Goal: Complete application form: Complete application form

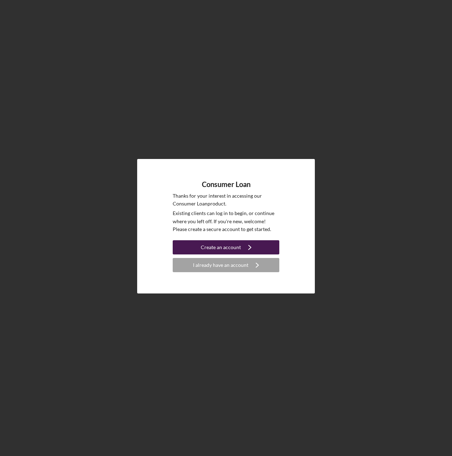
click at [203, 249] on div "Create an account" at bounding box center [221, 247] width 40 height 14
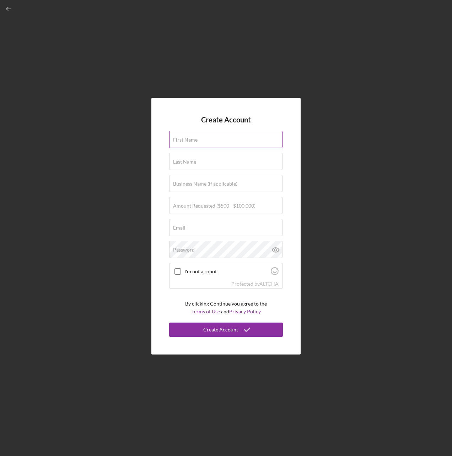
click at [214, 138] on div "First Name" at bounding box center [226, 140] width 114 height 18
type input "[PERSON_NAME]"
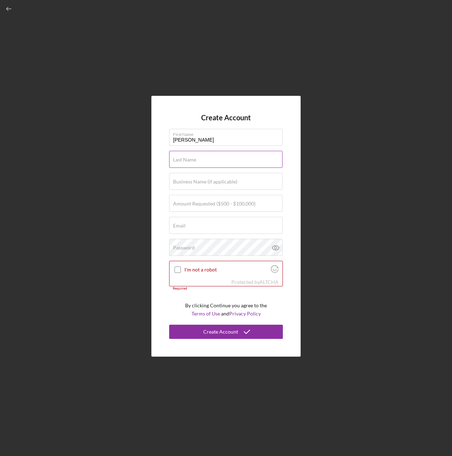
click at [210, 159] on div "Last Name Required" at bounding box center [226, 160] width 114 height 18
type input "Fields"
click at [209, 179] on label "Business Name (if applicable)" at bounding box center [205, 182] width 64 height 6
click at [209, 179] on input "Business Name (if applicable)" at bounding box center [225, 181] width 113 height 17
click at [245, 204] on label "Amount Requested ($500 - $100,000)" at bounding box center [214, 204] width 82 height 6
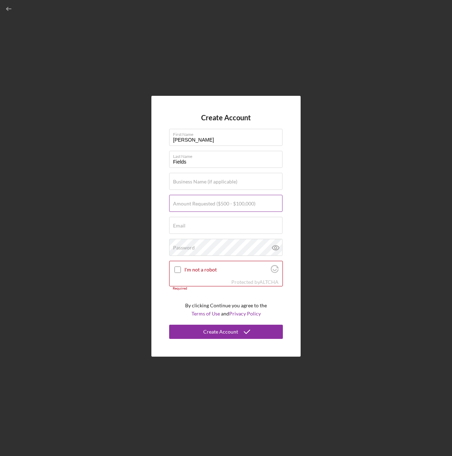
click at [245, 204] on input "Amount Requested ($500 - $100,000)" at bounding box center [225, 203] width 113 height 17
type input "$500"
click at [230, 226] on input "Email" at bounding box center [225, 225] width 113 height 17
type input "jacqueline.fields@osagenation-nsn.gov"
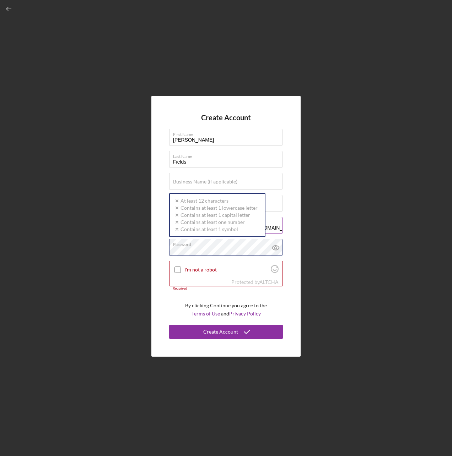
click at [204, 245] on div "Password Icon/icon-validation-no At least 12 characters Icon/icon-validation-no…" at bounding box center [226, 248] width 114 height 18
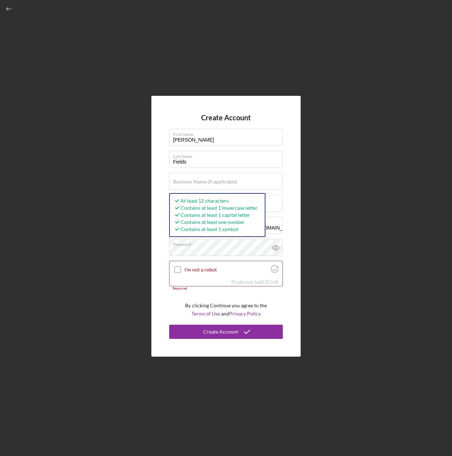
click at [179, 270] on input "I'm not a robot" at bounding box center [177, 270] width 6 height 6
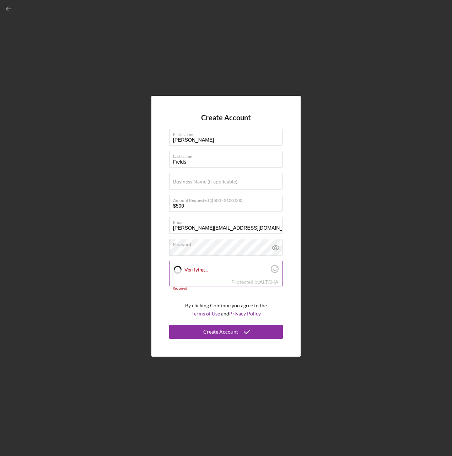
checkbox input "true"
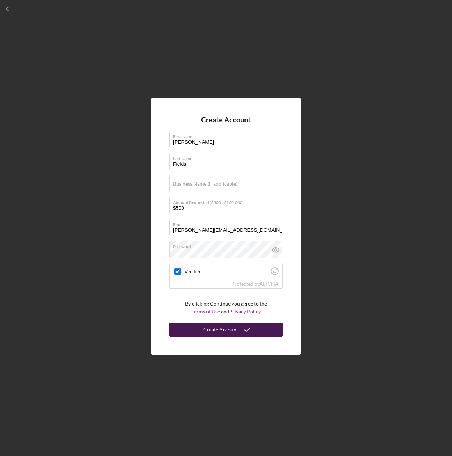
click at [236, 330] on div "Create Account" at bounding box center [220, 330] width 35 height 14
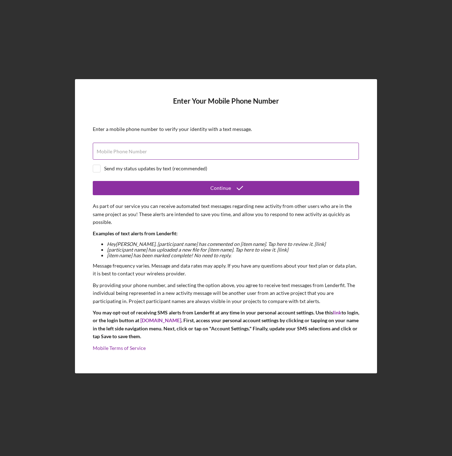
click at [192, 153] on input "Mobile Phone Number" at bounding box center [226, 151] width 266 height 17
type input "(918) 629-6154"
click at [98, 168] on input "checkbox" at bounding box center [96, 168] width 7 height 7
checkbox input "true"
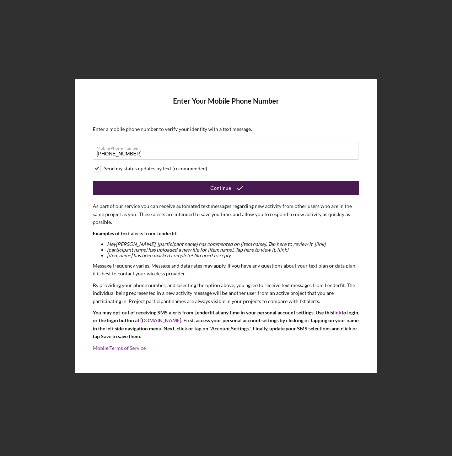
click at [170, 189] on button "Continue" at bounding box center [226, 188] width 266 height 14
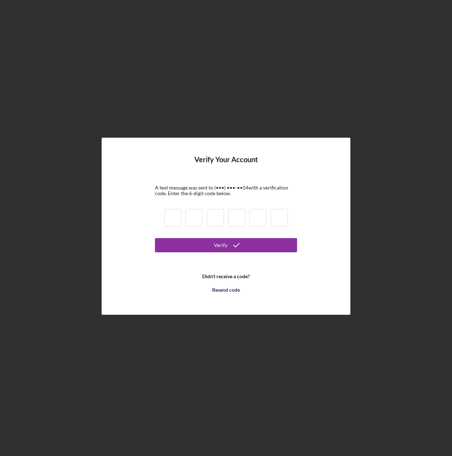
click at [178, 218] on input at bounding box center [172, 218] width 17 height 18
type input "9"
type input "3"
type input "6"
type input "5"
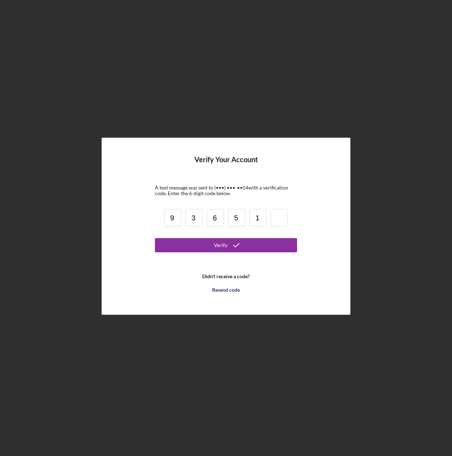
type input "1"
type input "8"
click at [208, 245] on button "Verify" at bounding box center [226, 245] width 142 height 14
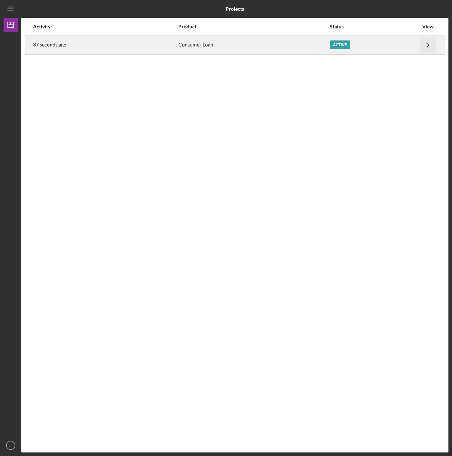
click at [430, 45] on icon "Icon/Navigate" at bounding box center [428, 45] width 16 height 16
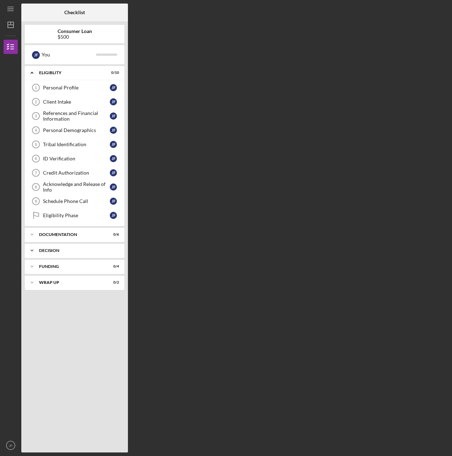
click at [35, 250] on icon "Icon/Expander" at bounding box center [32, 251] width 14 height 14
click at [45, 267] on div "Funding" at bounding box center [77, 266] width 76 height 4
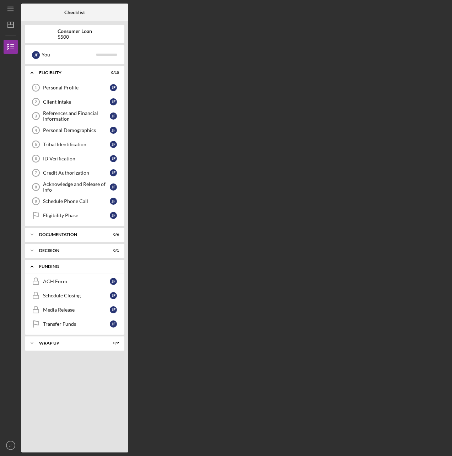
click at [45, 267] on div "Funding" at bounding box center [77, 266] width 76 height 4
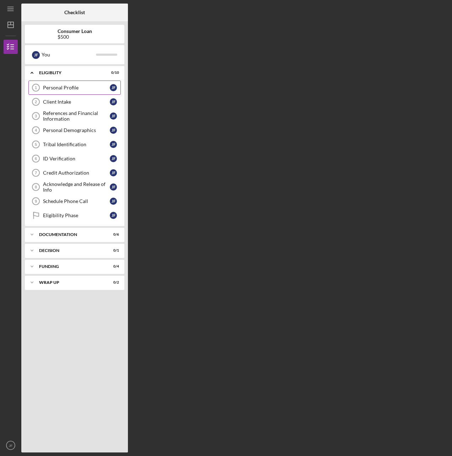
click at [50, 86] on div "Personal Profile" at bounding box center [76, 88] width 67 height 6
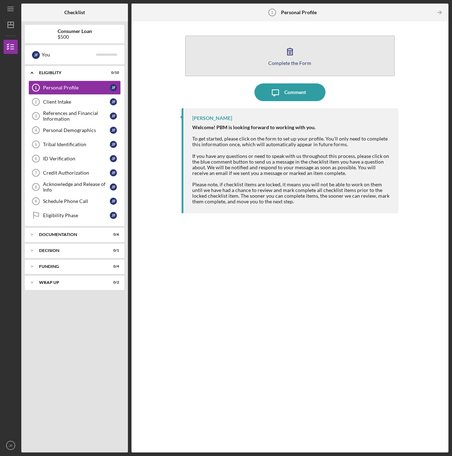
click at [281, 61] on div "Complete the Form" at bounding box center [289, 62] width 43 height 5
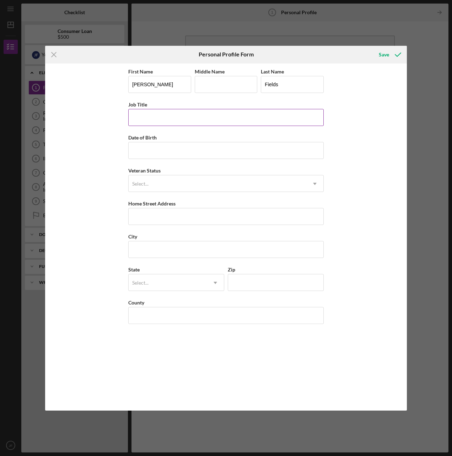
click at [228, 119] on input "Job Title" at bounding box center [225, 117] width 195 height 17
click at [152, 118] on input "Child Protction Specialist" at bounding box center [225, 117] width 195 height 17
click at [153, 117] on input "Child Protction Specialist" at bounding box center [225, 117] width 195 height 17
click at [204, 119] on input "Child Protection Specialist" at bounding box center [225, 117] width 195 height 17
type input "Child Protection Specialist"
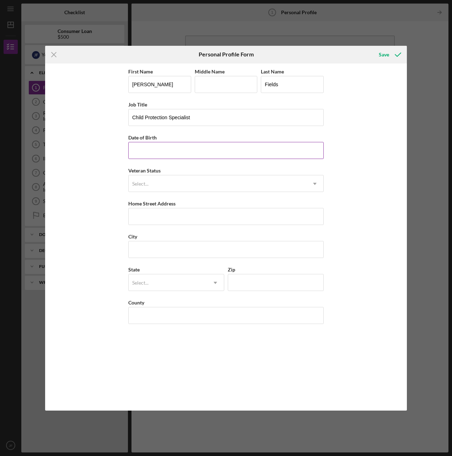
click at [179, 153] on input "Date of Birth" at bounding box center [225, 150] width 195 height 17
type input "07/17/1975"
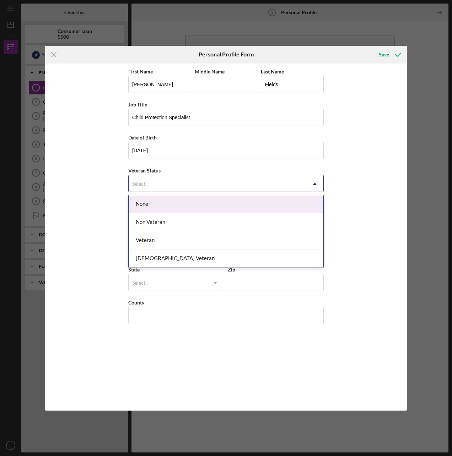
click at [178, 184] on div "Select..." at bounding box center [216, 184] width 177 height 16
click at [165, 207] on div "None" at bounding box center [225, 204] width 195 height 18
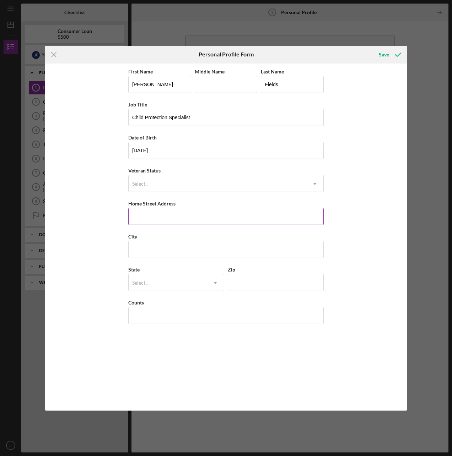
click at [167, 213] on input "Home Street Address" at bounding box center [225, 216] width 195 height 17
type input "1530 South Fallin"
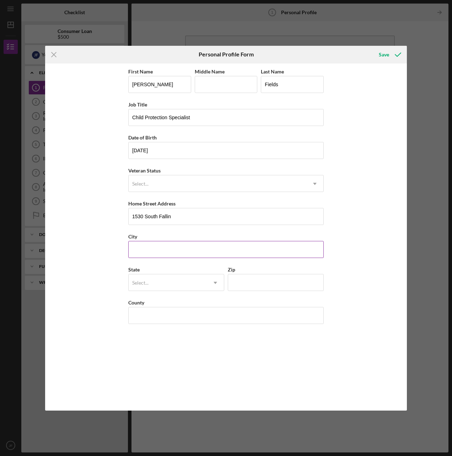
click at [159, 252] on input "City" at bounding box center [225, 249] width 195 height 17
type input "Hominy"
click at [166, 279] on div "Select..." at bounding box center [167, 283] width 78 height 16
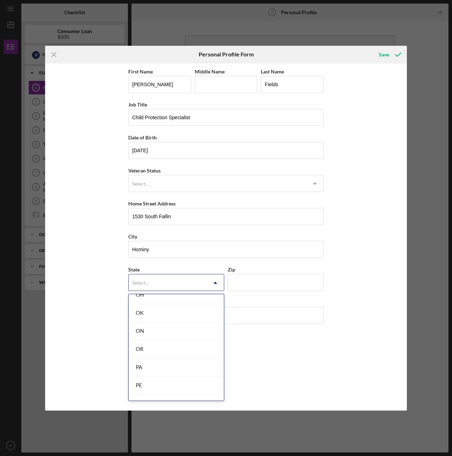
scroll to position [958, 0]
click at [180, 306] on div "OK" at bounding box center [175, 304] width 95 height 18
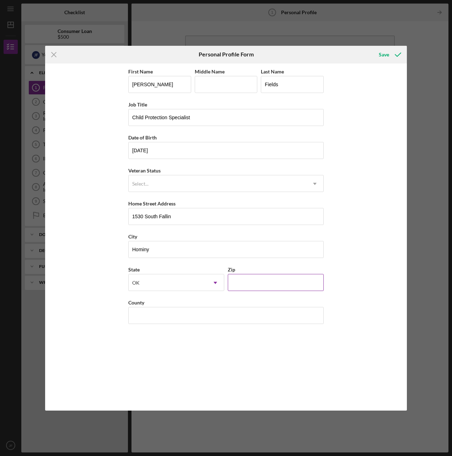
click at [271, 287] on input "Zip" at bounding box center [276, 282] width 96 height 17
type input "74035"
click at [206, 314] on input "County" at bounding box center [225, 315] width 195 height 17
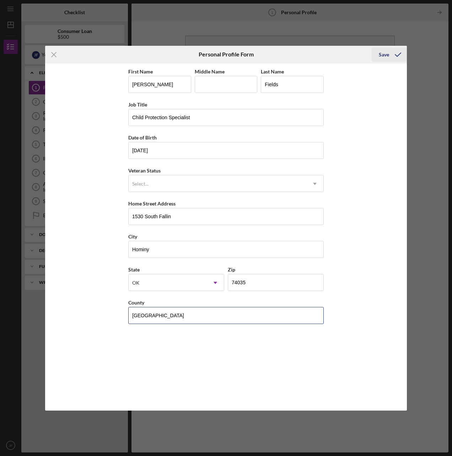
type input "United States of America"
click at [386, 55] on div "Save" at bounding box center [383, 55] width 10 height 14
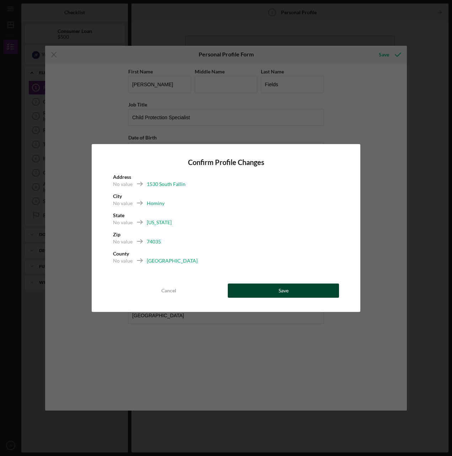
click at [284, 292] on div "Save" at bounding box center [283, 291] width 10 height 14
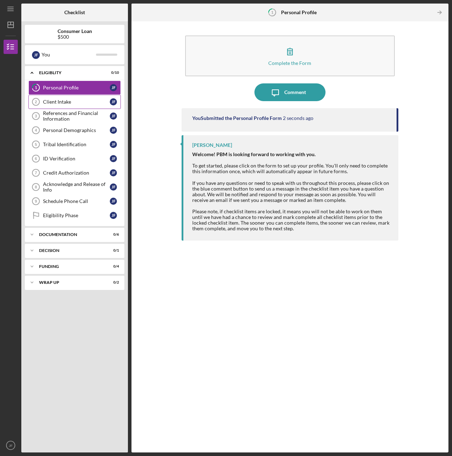
click at [56, 103] on div "Client Intake" at bounding box center [76, 102] width 67 height 6
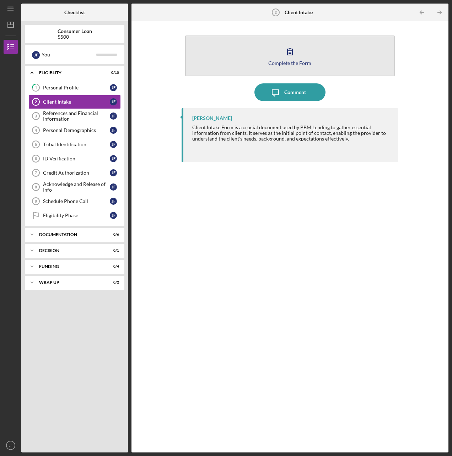
click at [270, 60] on div "Complete the Form" at bounding box center [289, 62] width 43 height 5
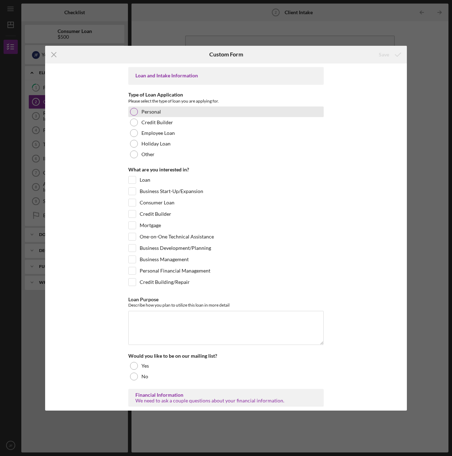
click at [135, 110] on div at bounding box center [134, 112] width 8 height 8
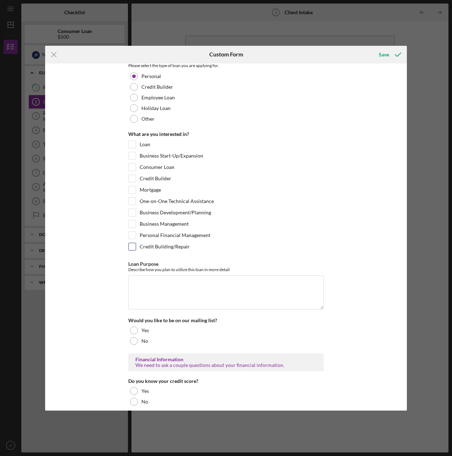
click at [130, 244] on input "Credit Building/Repair" at bounding box center [131, 246] width 7 height 7
checkbox input "true"
click at [154, 289] on textarea "Loan Purpose" at bounding box center [225, 292] width 195 height 34
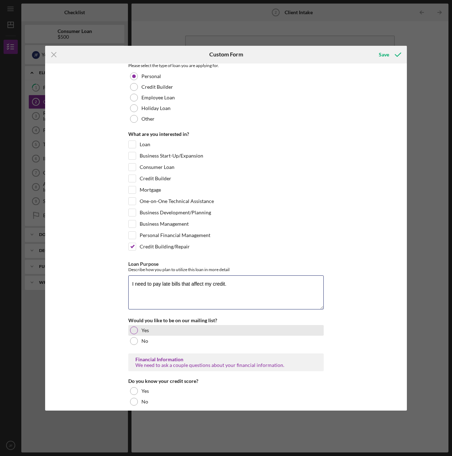
type textarea "I need to pay late bills that affect my credit."
click at [132, 331] on div at bounding box center [134, 331] width 8 height 8
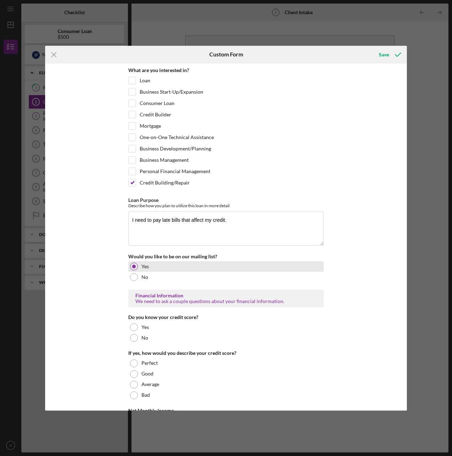
scroll to position [142, 0]
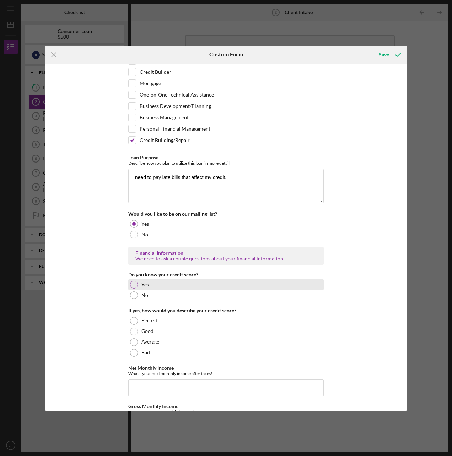
click at [133, 287] on div at bounding box center [134, 285] width 8 height 8
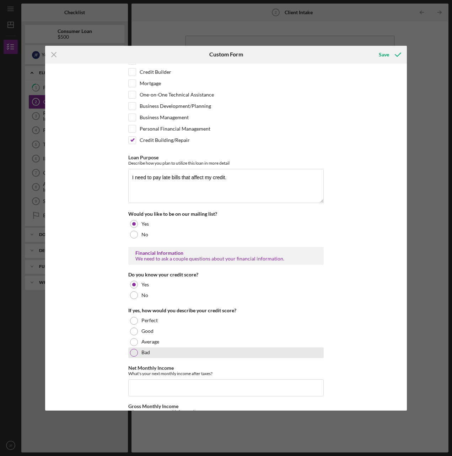
click at [133, 356] on div at bounding box center [134, 353] width 8 height 8
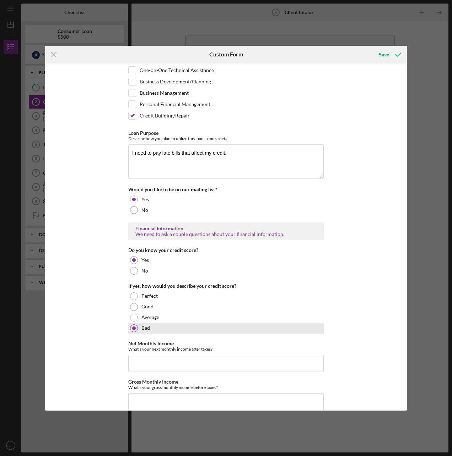
scroll to position [177, 0]
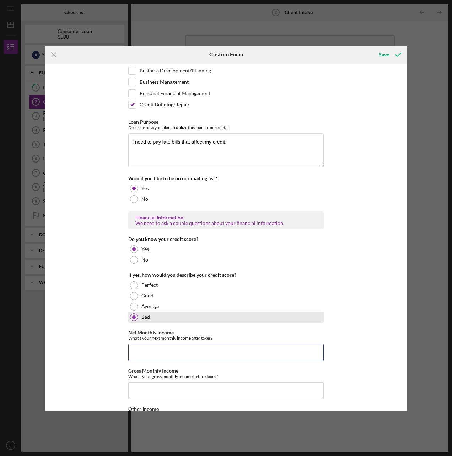
click at [136, 356] on input "Net Monthly Income" at bounding box center [225, 352] width 195 height 17
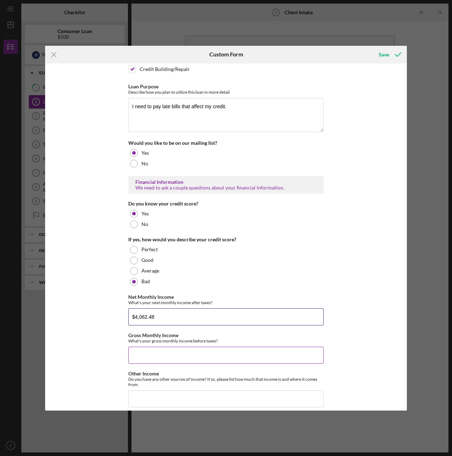
scroll to position [248, 0]
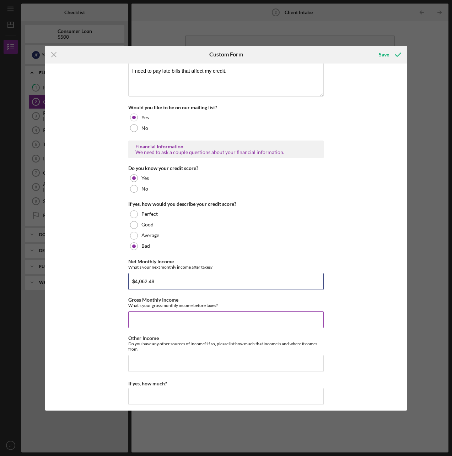
type input "$4,062.48"
click at [171, 319] on input "Gross Monthly Income" at bounding box center [225, 319] width 195 height 17
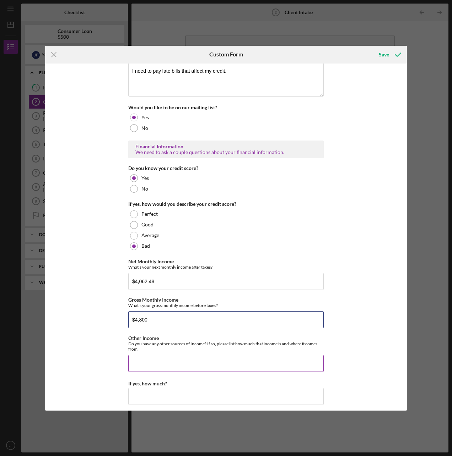
type input "$4,800"
click at [151, 364] on input "Other Income" at bounding box center [225, 363] width 195 height 17
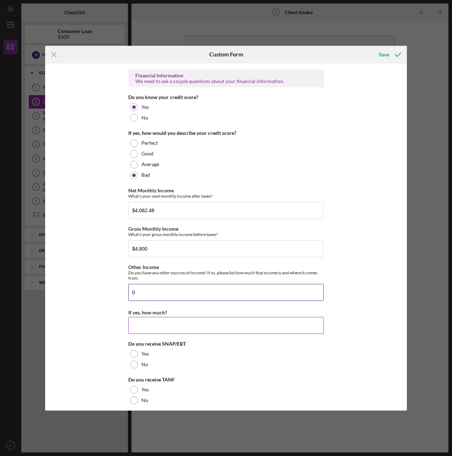
type input "0"
click at [150, 332] on input "If yes, how much?" at bounding box center [225, 325] width 195 height 17
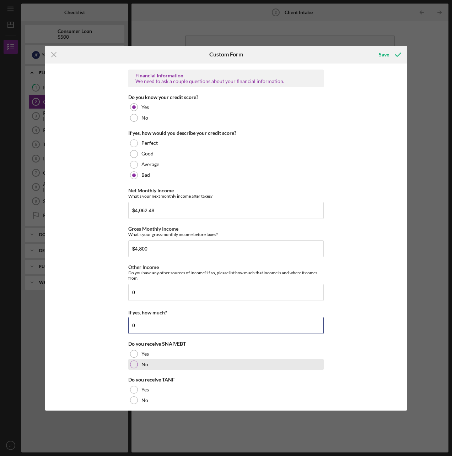
type input "0"
click at [135, 365] on div at bounding box center [134, 365] width 8 height 8
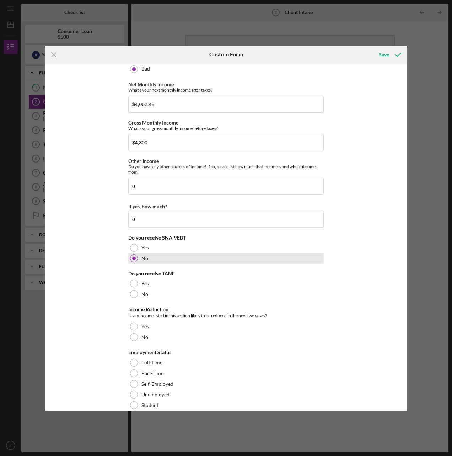
scroll to position [426, 0]
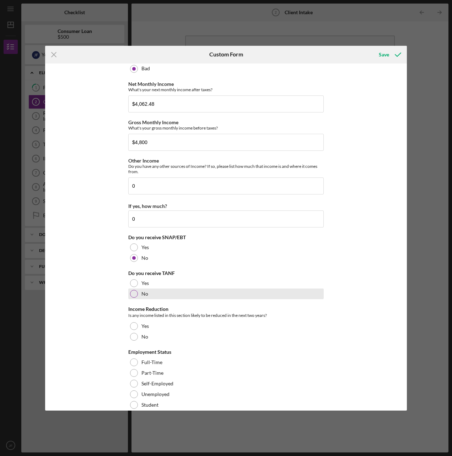
click at [132, 294] on div at bounding box center [134, 294] width 8 height 8
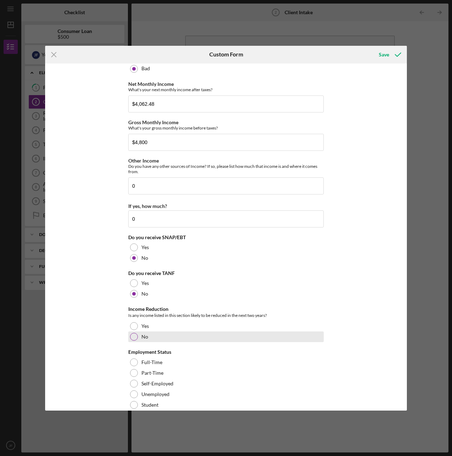
click at [133, 336] on div at bounding box center [134, 337] width 8 height 8
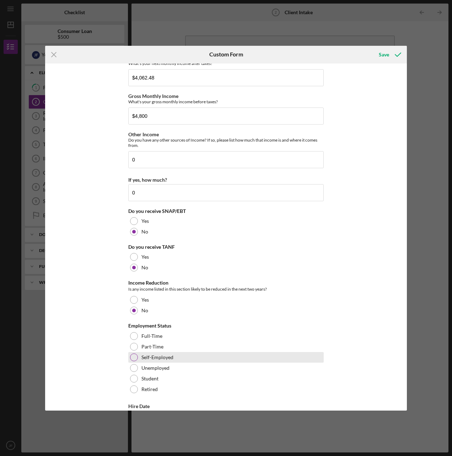
scroll to position [497, 0]
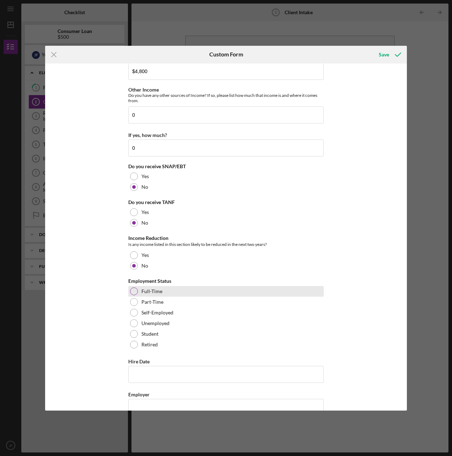
click at [134, 291] on div at bounding box center [134, 292] width 8 height 8
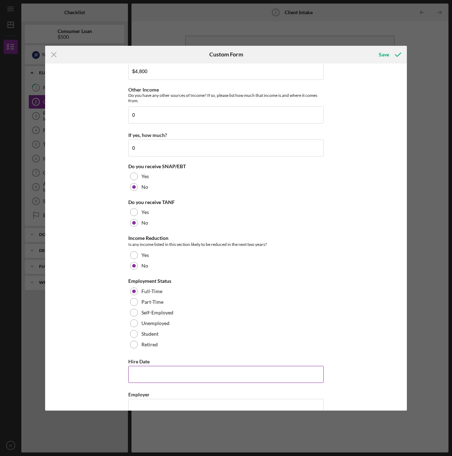
click at [152, 372] on input "Hire Date" at bounding box center [225, 374] width 195 height 17
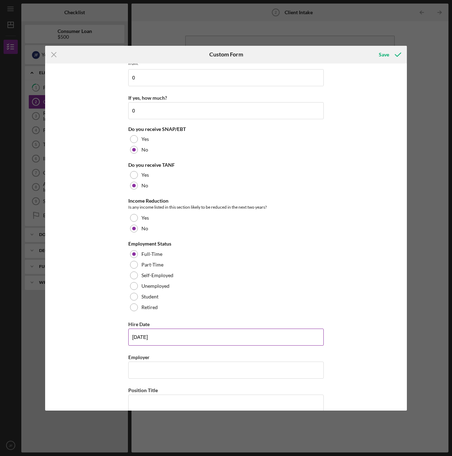
scroll to position [568, 0]
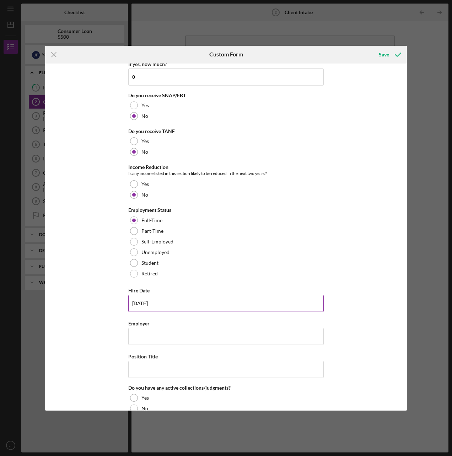
click at [184, 305] on input "07/28/2025" at bounding box center [225, 303] width 195 height 17
type input "07/28/2024"
click at [155, 344] on input "Employer" at bounding box center [225, 336] width 195 height 17
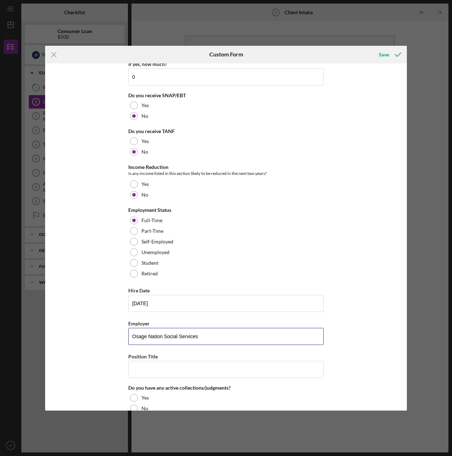
scroll to position [603, 0]
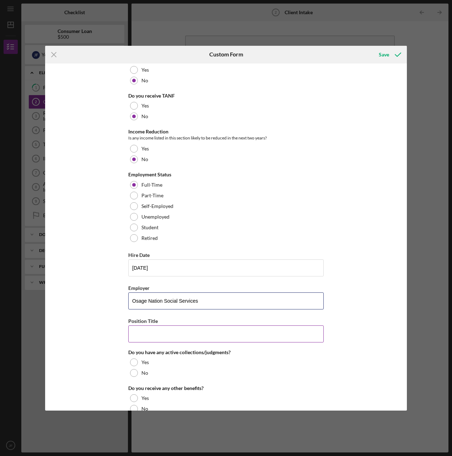
type input "Osage Nation Social Services"
click at [191, 339] on input "Position Title" at bounding box center [225, 334] width 195 height 17
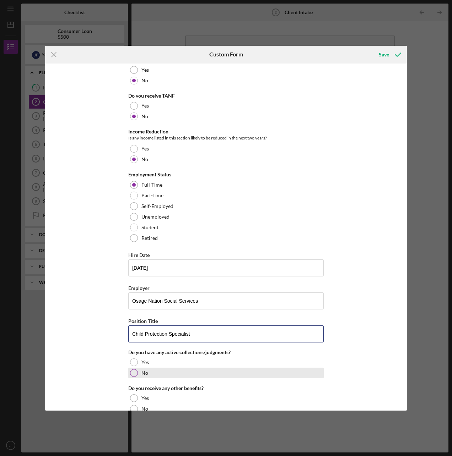
type input "Child Protection Specialist"
click at [131, 375] on div at bounding box center [134, 373] width 8 height 8
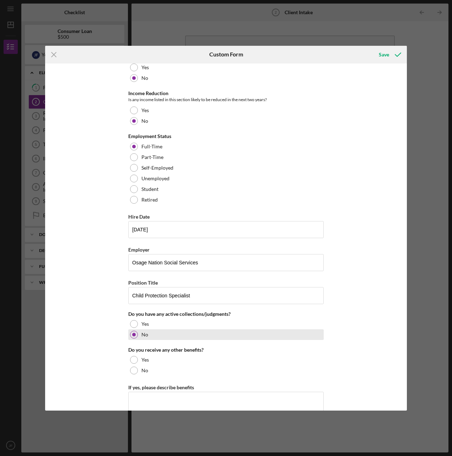
scroll to position [674, 0]
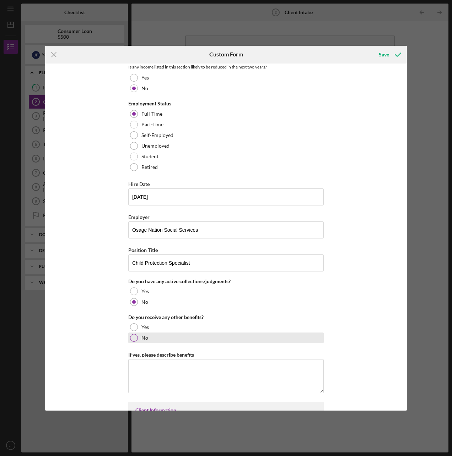
click at [132, 339] on div at bounding box center [134, 338] width 8 height 8
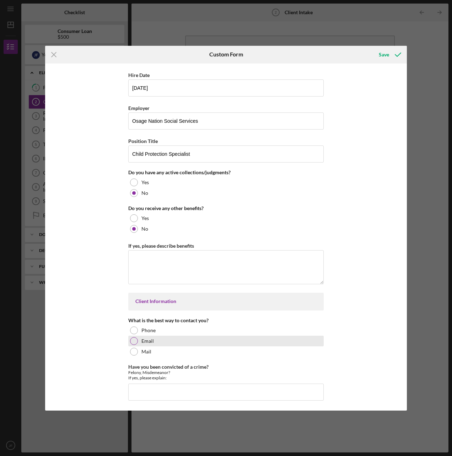
scroll to position [816, 0]
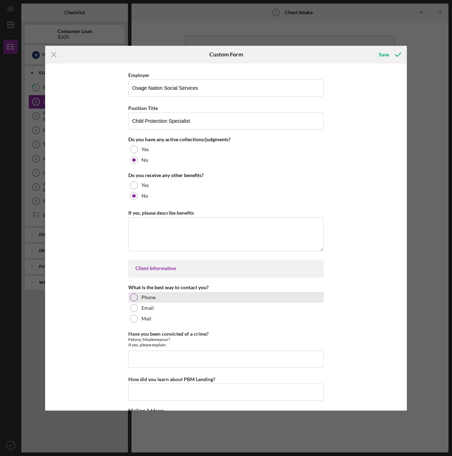
click at [133, 298] on div at bounding box center [134, 298] width 8 height 8
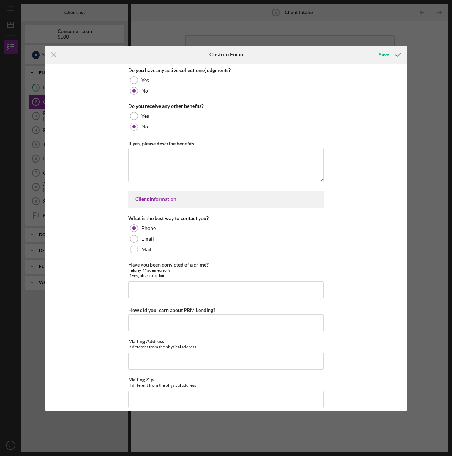
scroll to position [887, 0]
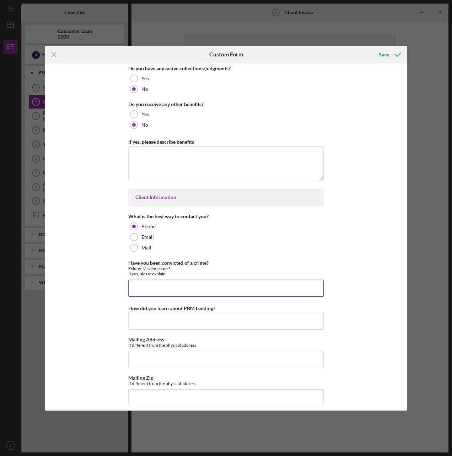
click at [172, 291] on input "Have you been convicted of a crime?" at bounding box center [225, 288] width 195 height 17
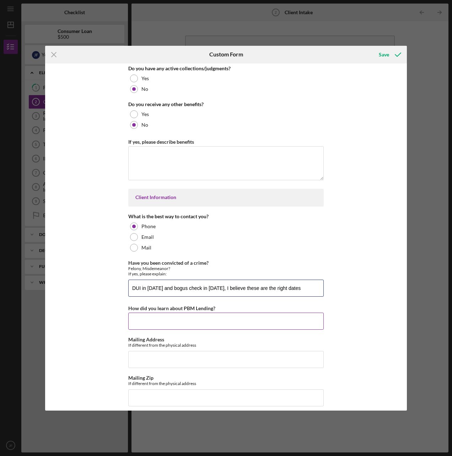
type input "DUI in 1994 and bogus check in 2003, I believe these are the right dates"
click at [170, 320] on input "How did you learn about PBM Lending?" at bounding box center [225, 321] width 195 height 17
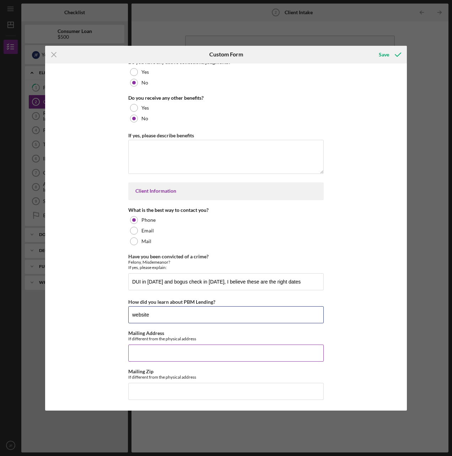
type input "website"
click at [196, 351] on input "Mailing Address" at bounding box center [225, 353] width 195 height 17
type input "same"
click at [382, 54] on div "Save" at bounding box center [383, 55] width 10 height 14
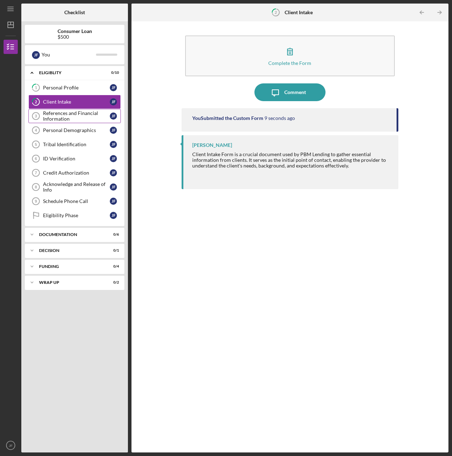
click at [64, 119] on div "References and Financial Information" at bounding box center [76, 115] width 67 height 11
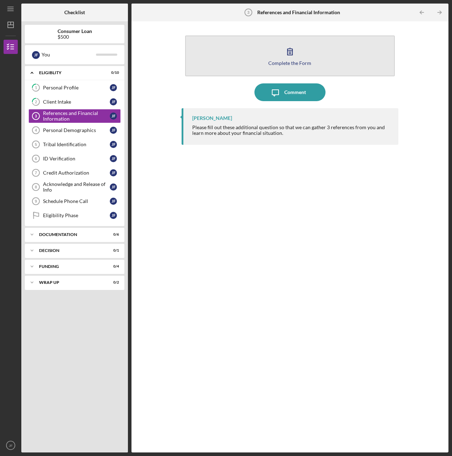
click at [267, 57] on button "Complete the Form Form" at bounding box center [289, 55] width 209 height 41
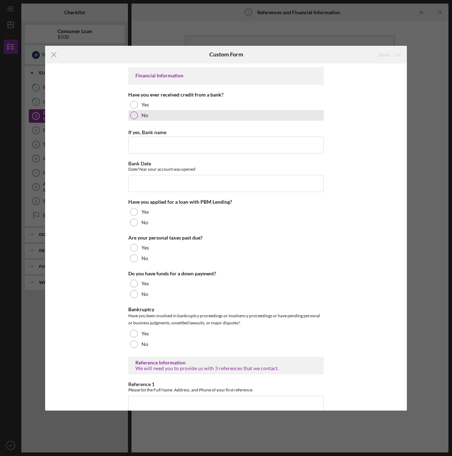
click at [131, 116] on div at bounding box center [134, 115] width 8 height 8
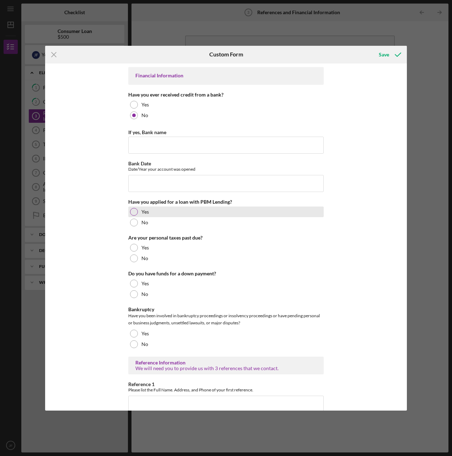
click at [133, 211] on div at bounding box center [134, 212] width 8 height 8
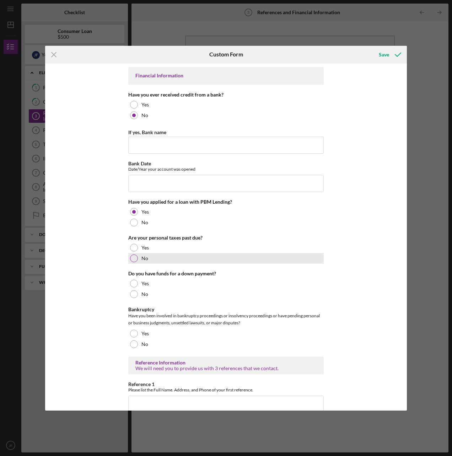
click at [134, 259] on div at bounding box center [134, 259] width 8 height 8
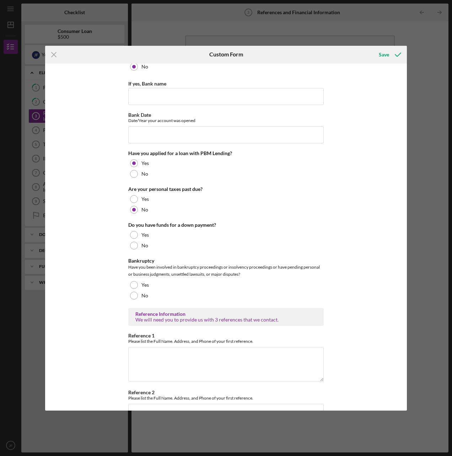
scroll to position [71, 0]
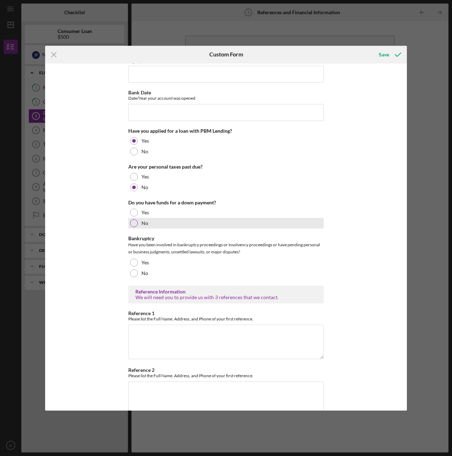
click at [132, 223] on div at bounding box center [134, 223] width 8 height 8
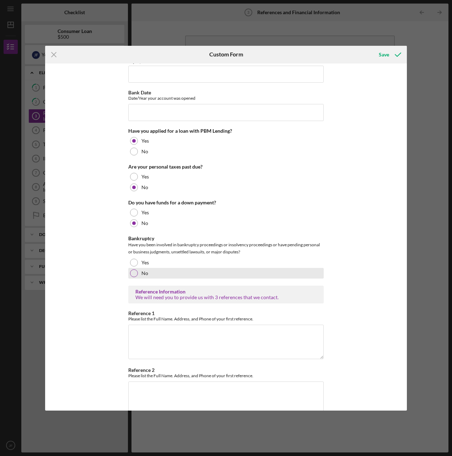
click at [133, 273] on div at bounding box center [134, 273] width 8 height 8
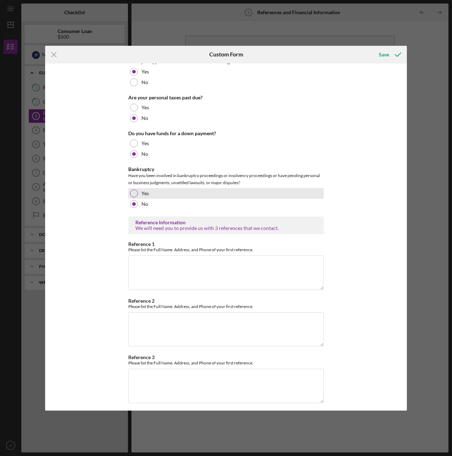
scroll to position [144, 0]
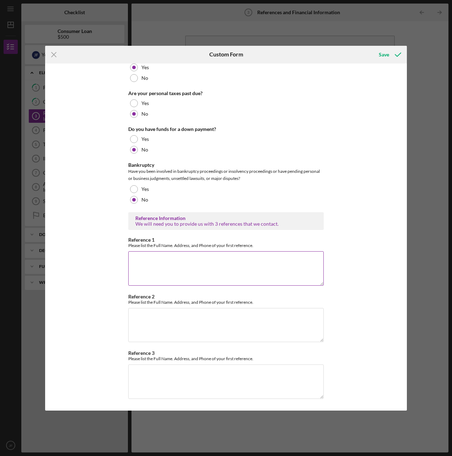
click at [176, 262] on textarea "Reference 1" at bounding box center [225, 268] width 195 height 34
type textarea "Jennifer Holding 115 West 7th Hominy ok 9189482865"
click at [150, 317] on textarea "Reference 2" at bounding box center [225, 325] width 195 height 34
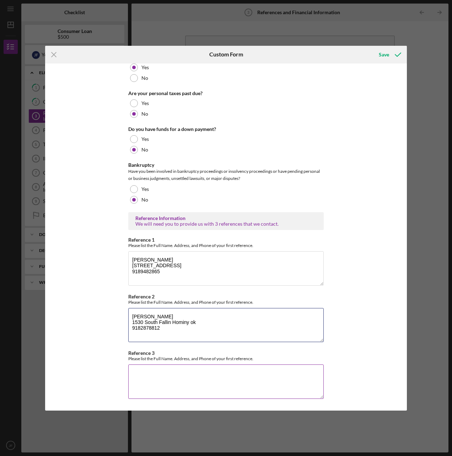
type textarea "Neil McFarland 1530 South Fallin Hominy ok 9182878812"
click at [169, 373] on textarea "Reference 3" at bounding box center [225, 382] width 195 height 34
type textarea "Chris Whitlock 25 Scenic Lane Skiatook ok 9182771651"
click at [387, 51] on div "Save" at bounding box center [383, 55] width 10 height 14
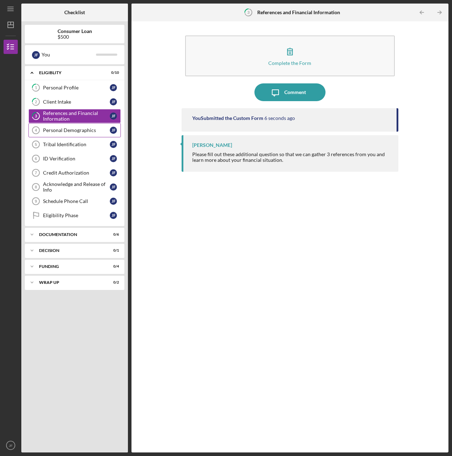
click at [50, 130] on div "Personal Demographics" at bounding box center [76, 130] width 67 height 6
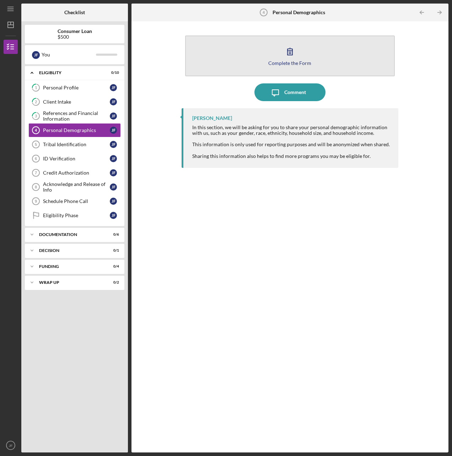
click at [276, 54] on button "Complete the Form Form" at bounding box center [289, 55] width 209 height 41
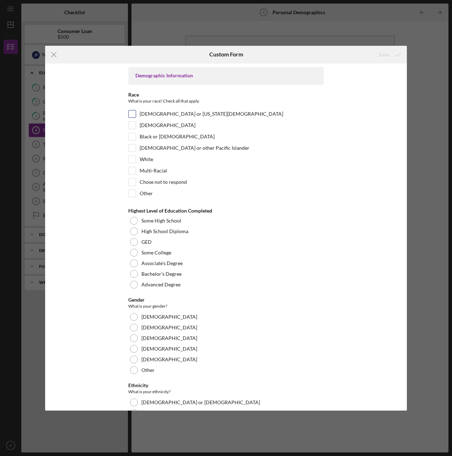
click at [128, 114] on input "American Indian or Alaska Native" at bounding box center [131, 113] width 7 height 7
checkbox input "true"
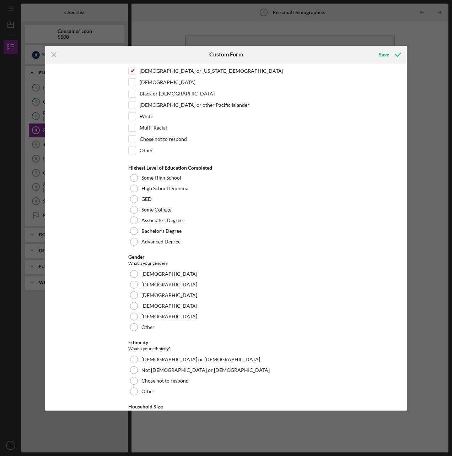
scroll to position [71, 0]
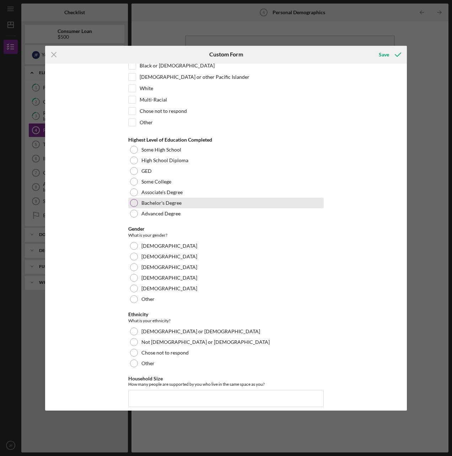
click at [132, 204] on div at bounding box center [134, 203] width 8 height 8
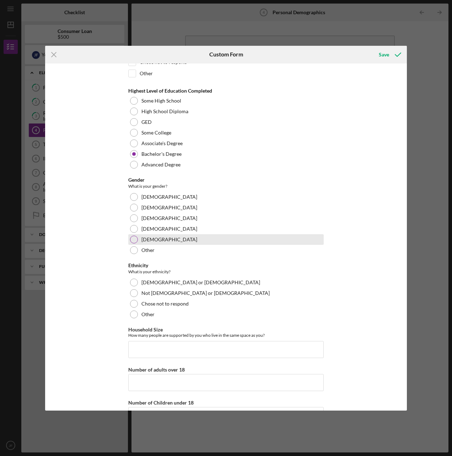
scroll to position [142, 0]
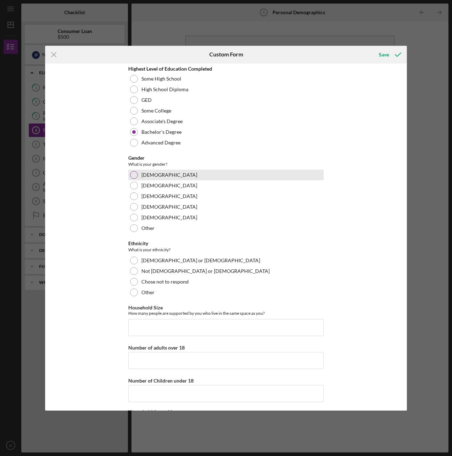
click at [135, 174] on div at bounding box center [134, 175] width 8 height 8
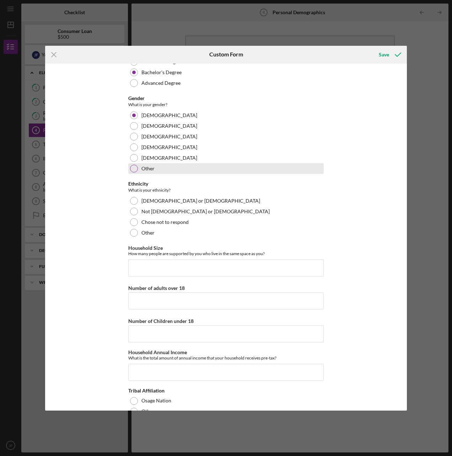
scroll to position [213, 0]
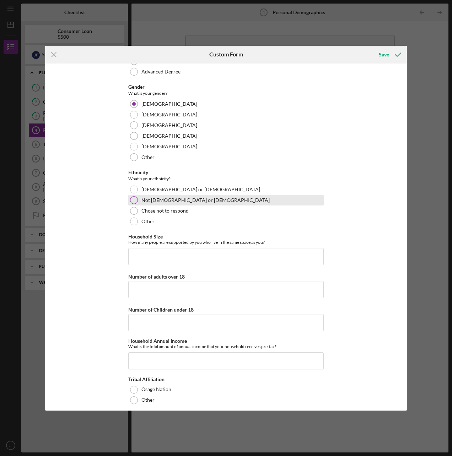
click at [131, 201] on div at bounding box center [134, 200] width 8 height 8
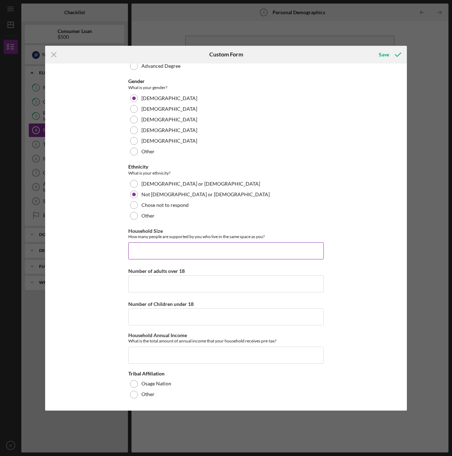
click at [192, 250] on input "Household Size" at bounding box center [225, 250] width 195 height 17
type input "2"
click at [194, 280] on input "Number of adults over 18" at bounding box center [225, 283] width 195 height 17
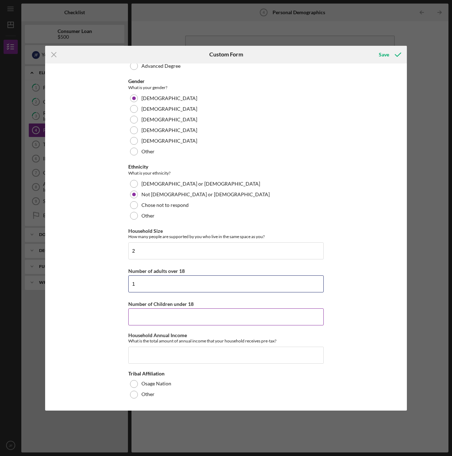
type input "1"
click at [175, 319] on input "Number of Children under 18" at bounding box center [225, 316] width 195 height 17
type input "1"
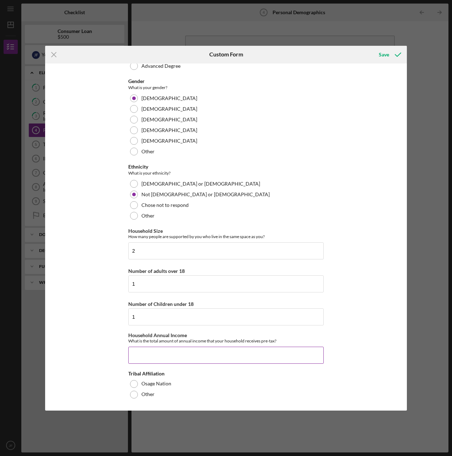
click at [165, 357] on input "Household Annual Income" at bounding box center [225, 355] width 195 height 17
type input "$4,800"
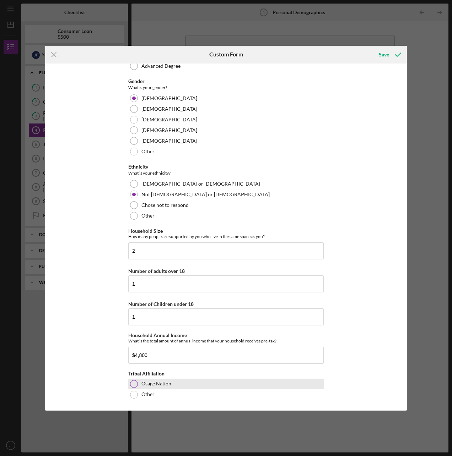
click at [133, 386] on div at bounding box center [134, 384] width 8 height 8
click at [386, 54] on div "Save" at bounding box center [383, 55] width 10 height 14
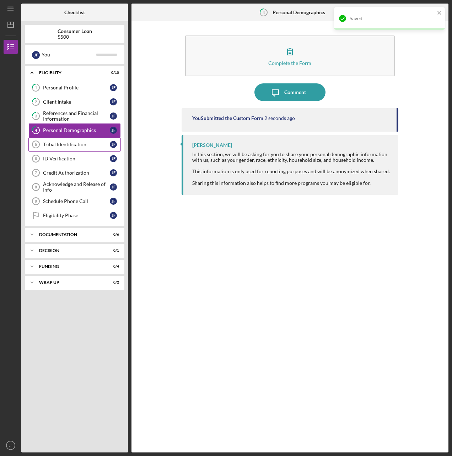
click at [67, 143] on div "Tribal Identification" at bounding box center [76, 145] width 67 height 6
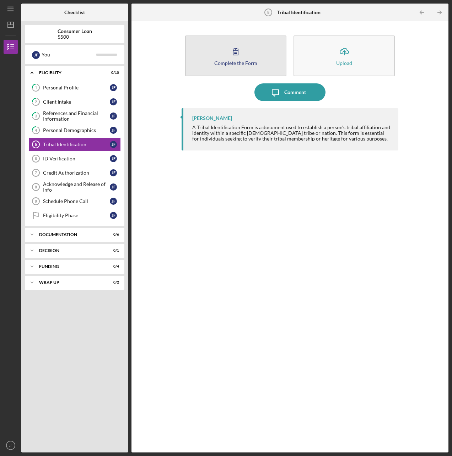
click at [235, 59] on icon "button" at bounding box center [235, 52] width 18 height 18
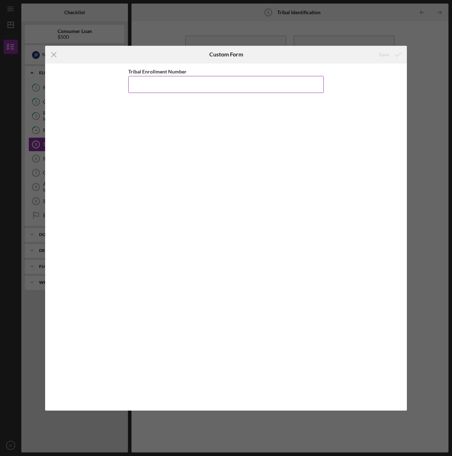
click at [213, 83] on input "Tribal Enrollment Number" at bounding box center [225, 84] width 195 height 17
type input "014018"
click at [381, 56] on div "Save" at bounding box center [383, 55] width 10 height 14
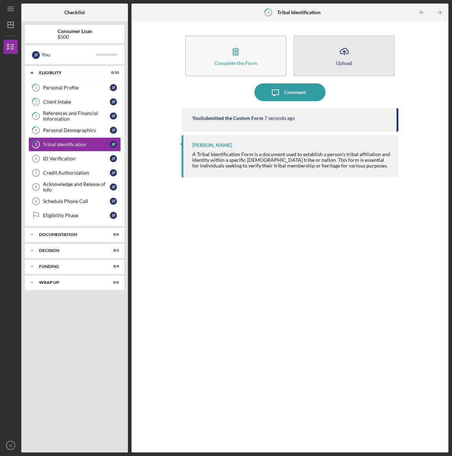
click at [346, 62] on div "Upload" at bounding box center [344, 62] width 16 height 5
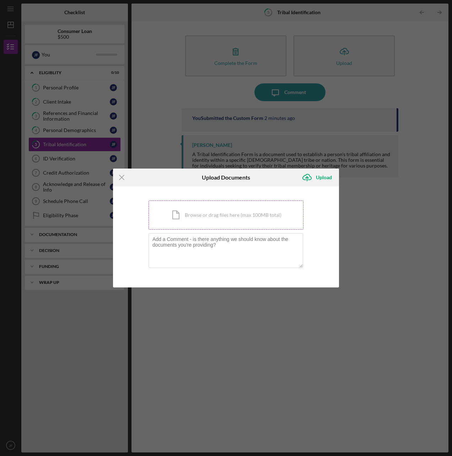
click at [214, 220] on div "Icon/Document Browse or drag files here (max 100MB total) Tap to choose files o…" at bounding box center [225, 215] width 155 height 29
click at [198, 212] on div "Icon/Document Browse or drag files here (max 100MB total) Tap to choose files o…" at bounding box center [225, 215] width 155 height 29
click at [182, 213] on div "Icon/Document Browse or drag files here (max 100MB total) Tap to choose files o…" at bounding box center [225, 215] width 155 height 29
click at [246, 222] on div "Icon/Document Browse or drag files here (max 100MB total) Tap to choose files o…" at bounding box center [225, 215] width 155 height 29
click at [199, 216] on div "Icon/Document Browse or drag files here (max 100MB total) Tap to choose files o…" at bounding box center [225, 215] width 155 height 29
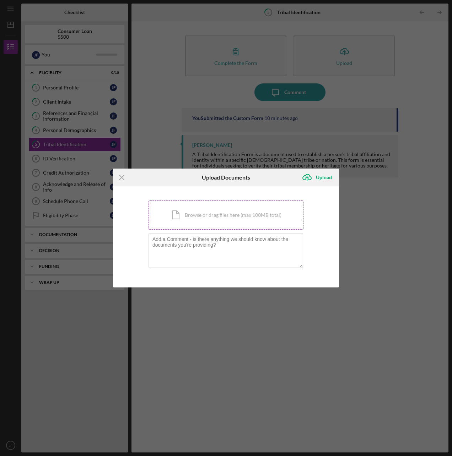
click at [226, 216] on div "Icon/Document Browse or drag files here (max 100MB total) Tap to choose files o…" at bounding box center [225, 215] width 155 height 29
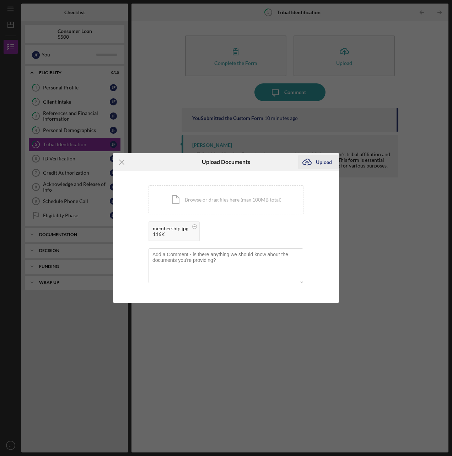
click at [325, 162] on div "Upload" at bounding box center [324, 162] width 16 height 14
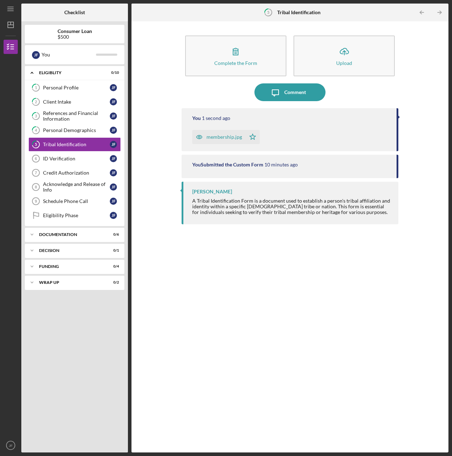
click at [230, 139] on div "membership.jpg" at bounding box center [223, 137] width 35 height 6
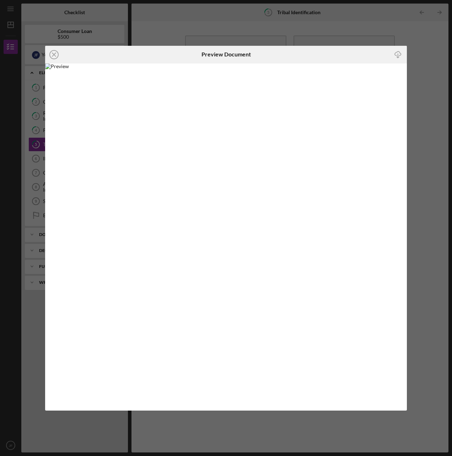
click at [422, 61] on div "Icon/Close Preview Document Icon/Download" at bounding box center [226, 228] width 452 height 456
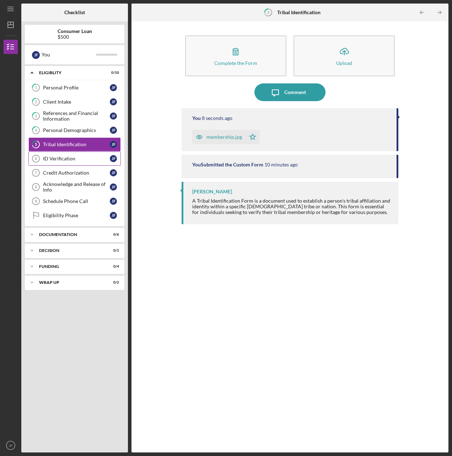
click at [69, 162] on div "ID Verification" at bounding box center [76, 159] width 67 height 6
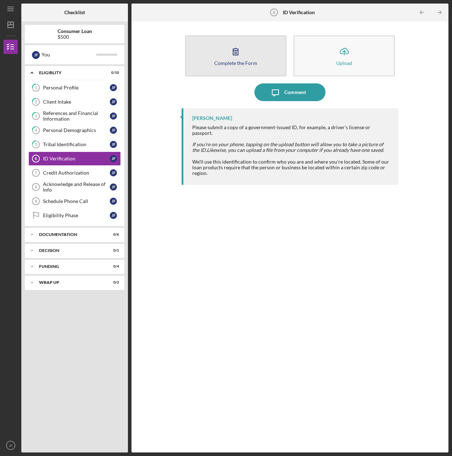
click at [243, 60] on button "Complete the Form Form" at bounding box center [235, 55] width 101 height 41
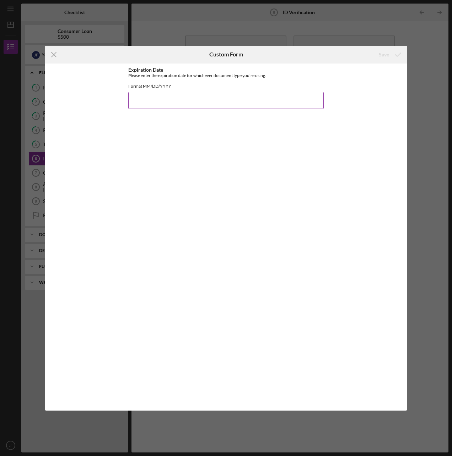
click at [200, 105] on input "Expiration Date" at bounding box center [225, 100] width 195 height 17
click at [198, 109] on input "Expiration Date" at bounding box center [225, 100] width 195 height 17
type input "08/31/2026"
click at [389, 52] on icon "submit" at bounding box center [398, 55] width 18 height 18
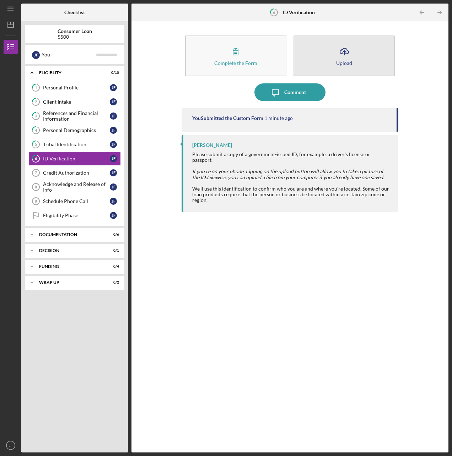
click at [336, 59] on icon "Icon/Upload" at bounding box center [344, 52] width 18 height 18
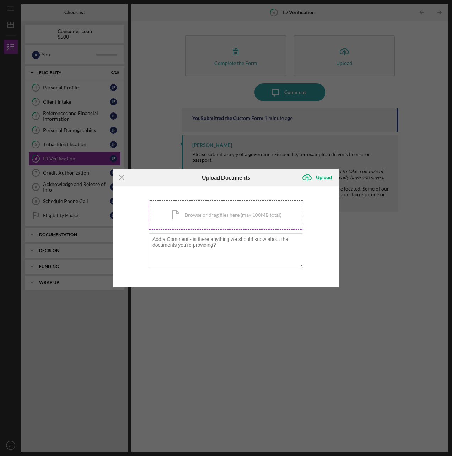
click at [201, 212] on div "Icon/Document Browse or drag files here (max 100MB total) Tap to choose files o…" at bounding box center [225, 215] width 155 height 29
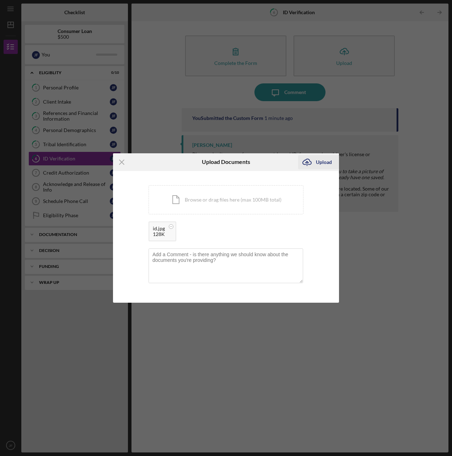
click at [325, 164] on div "Upload" at bounding box center [324, 162] width 16 height 14
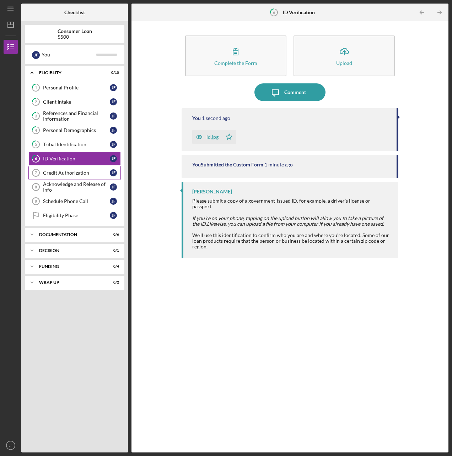
click at [83, 171] on div "Credit Authorization" at bounding box center [76, 173] width 67 height 6
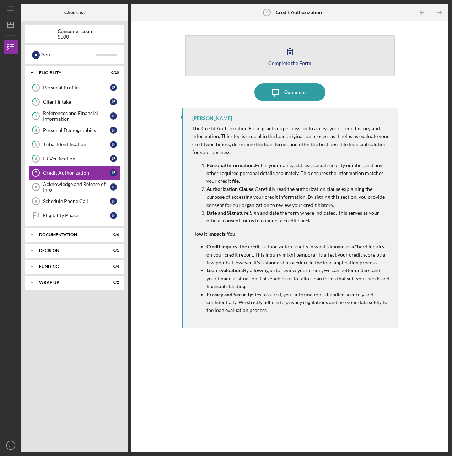
click at [301, 63] on div "Complete the Form" at bounding box center [289, 62] width 43 height 5
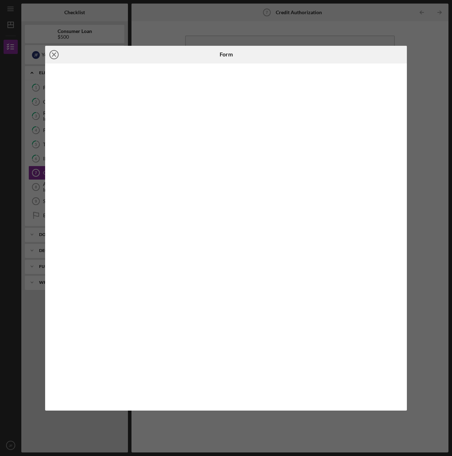
click at [54, 55] on line at bounding box center [54, 55] width 4 height 4
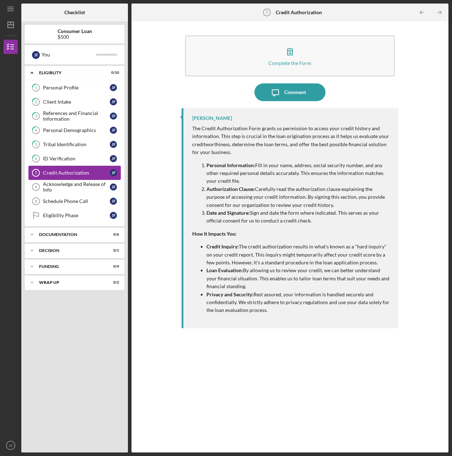
click at [70, 172] on div "Credit Authorization" at bounding box center [76, 173] width 67 height 6
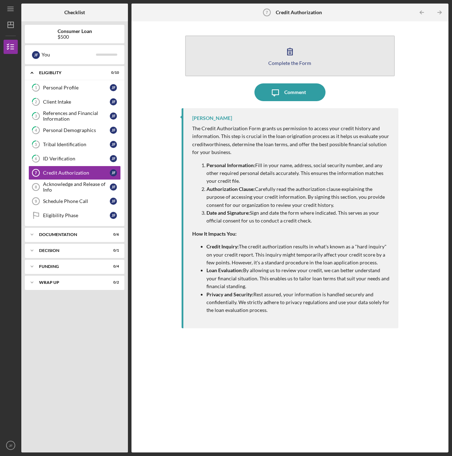
click at [311, 58] on button "Complete the Form Form" at bounding box center [289, 55] width 209 height 41
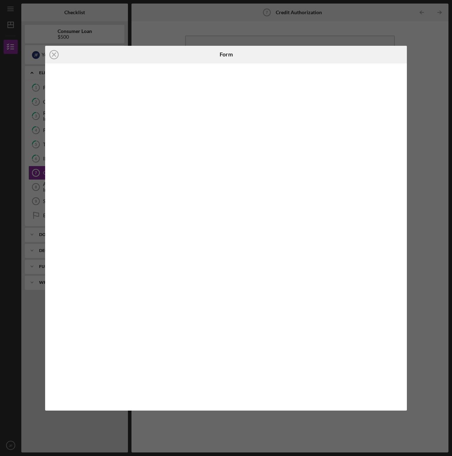
click at [420, 121] on div "Icon/Close Form" at bounding box center [226, 228] width 452 height 456
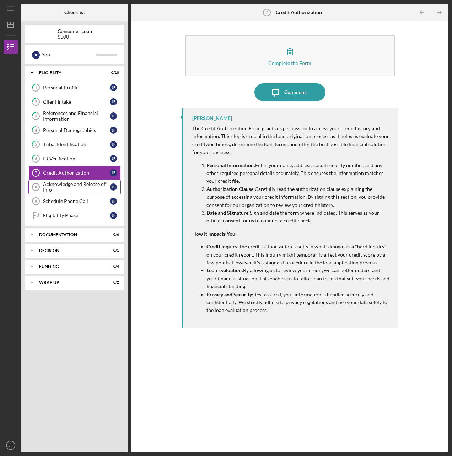
click at [47, 188] on div "Acknowledge and Release of Info" at bounding box center [76, 186] width 67 height 11
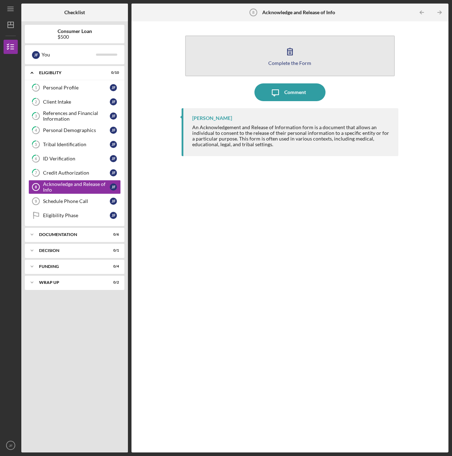
click at [284, 65] on div "Complete the Form" at bounding box center [289, 62] width 43 height 5
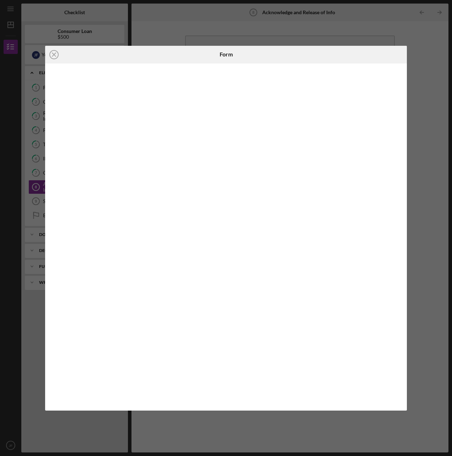
click at [419, 281] on div "Icon/Close Form" at bounding box center [226, 228] width 452 height 456
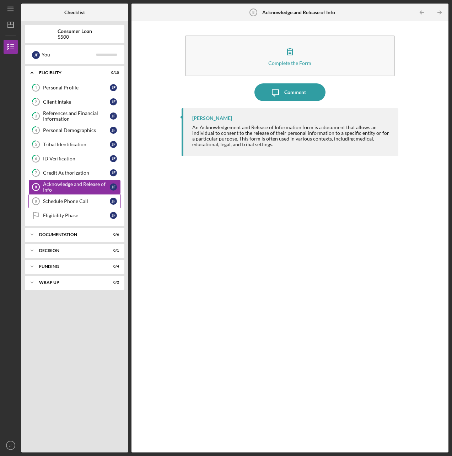
click at [73, 202] on div "Schedule Phone Call" at bounding box center [76, 201] width 67 height 6
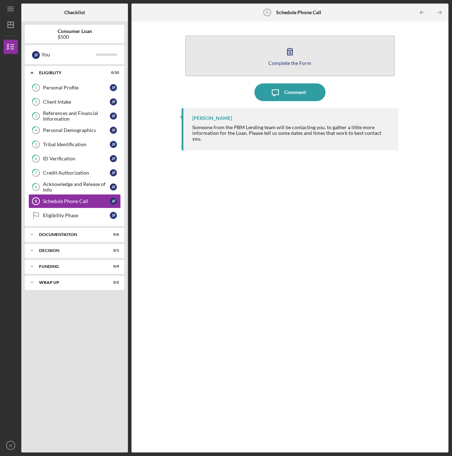
click at [319, 68] on button "Complete the Form Form" at bounding box center [289, 55] width 209 height 41
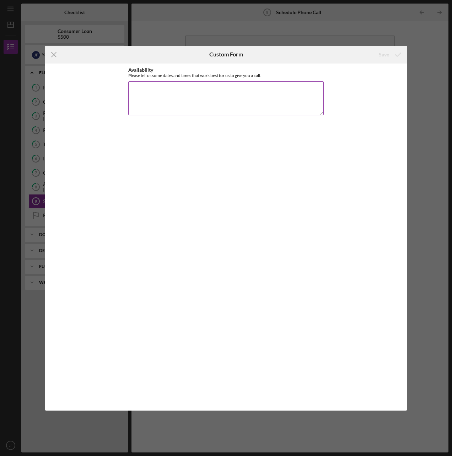
click at [160, 97] on textarea "Availability" at bounding box center [225, 98] width 195 height 34
type textarea "anytime"
click at [386, 58] on div "Save" at bounding box center [383, 55] width 10 height 14
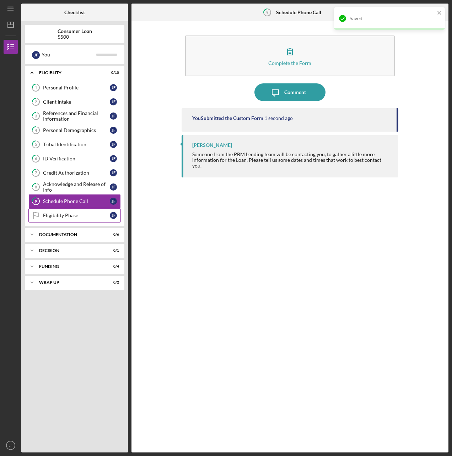
click at [77, 214] on div "Eligibility Phase" at bounding box center [76, 216] width 67 height 6
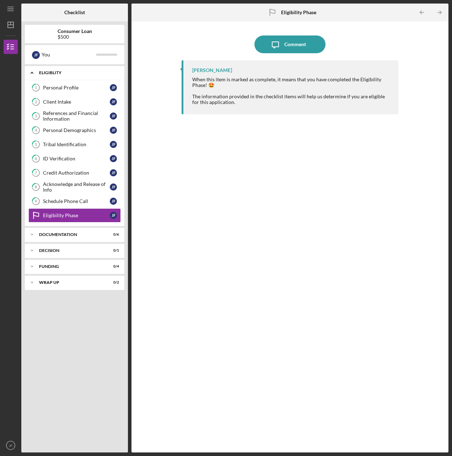
click at [39, 70] on div "Icon/Expander Eligiblity 0 / 10" at bounding box center [74, 73] width 99 height 15
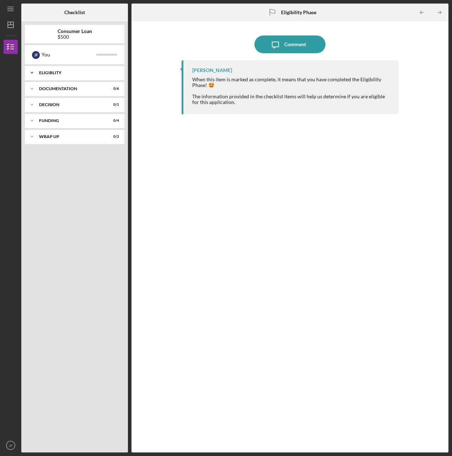
click at [39, 70] on div "Icon/Expander Eligiblity 0 / 10" at bounding box center [74, 73] width 99 height 14
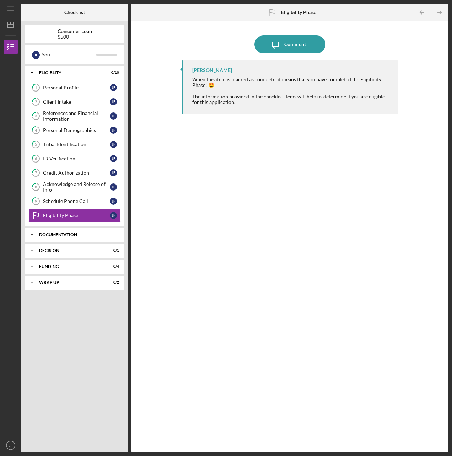
click at [54, 231] on div "Icon/Expander Documentation 0 / 6" at bounding box center [74, 235] width 99 height 14
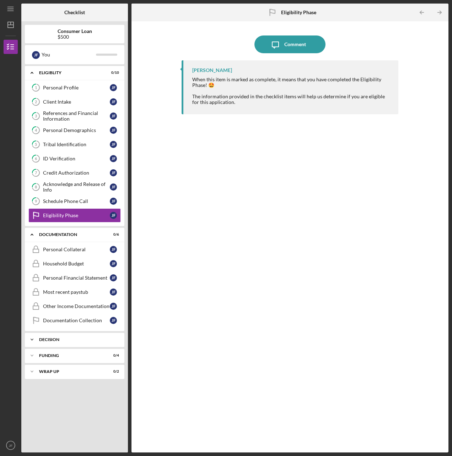
click at [67, 340] on div "Decision" at bounding box center [77, 340] width 76 height 4
click at [63, 375] on div "Funding" at bounding box center [77, 374] width 76 height 4
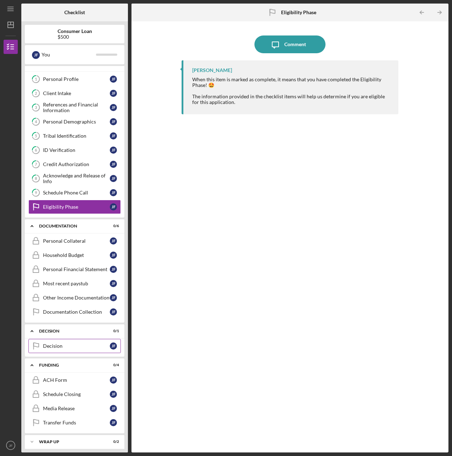
scroll to position [12, 0]
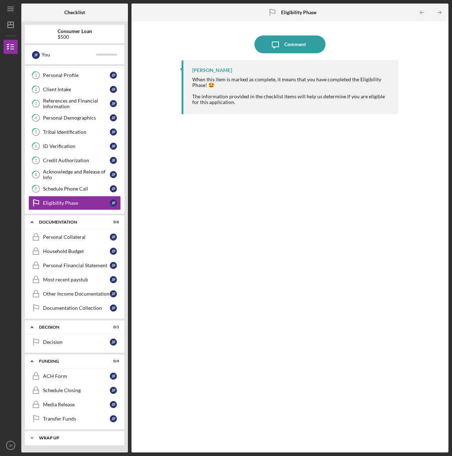
click at [62, 437] on div "Wrap up" at bounding box center [77, 438] width 76 height 4
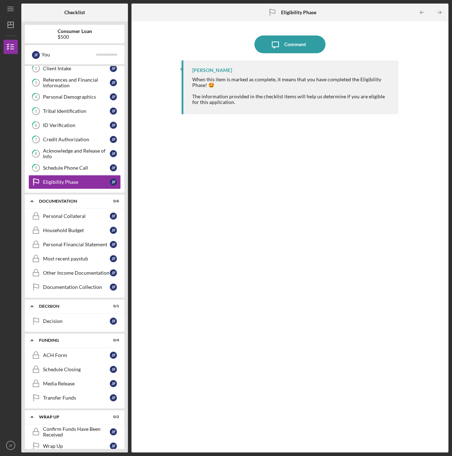
scroll to position [45, 0]
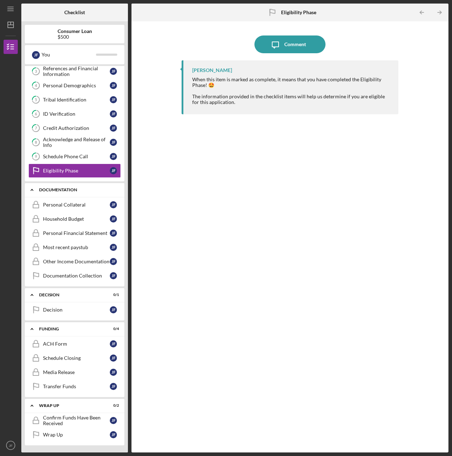
click at [40, 191] on div "Documentation" at bounding box center [77, 190] width 76 height 4
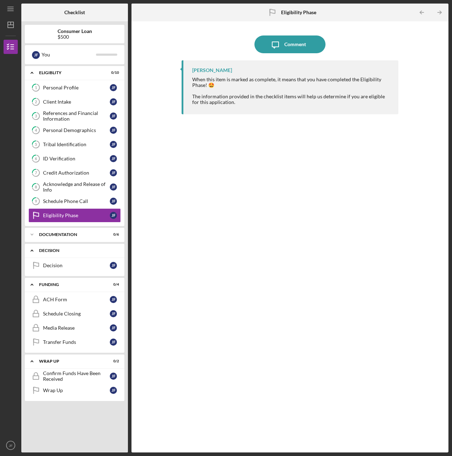
click at [32, 74] on polyline at bounding box center [32, 72] width 2 height 1
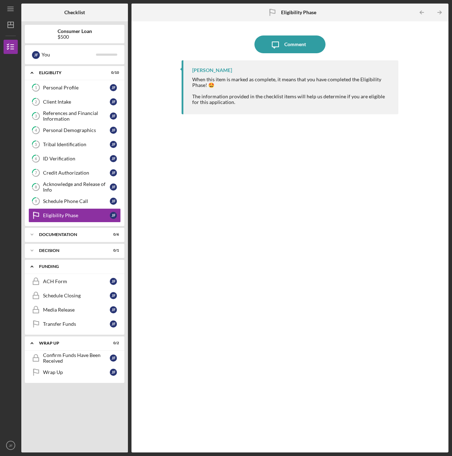
click at [32, 267] on icon "Icon/Expander" at bounding box center [32, 266] width 14 height 14
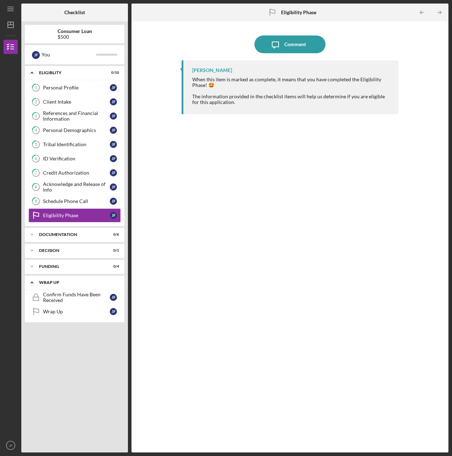
click at [30, 283] on icon "Icon/Expander" at bounding box center [32, 282] width 14 height 14
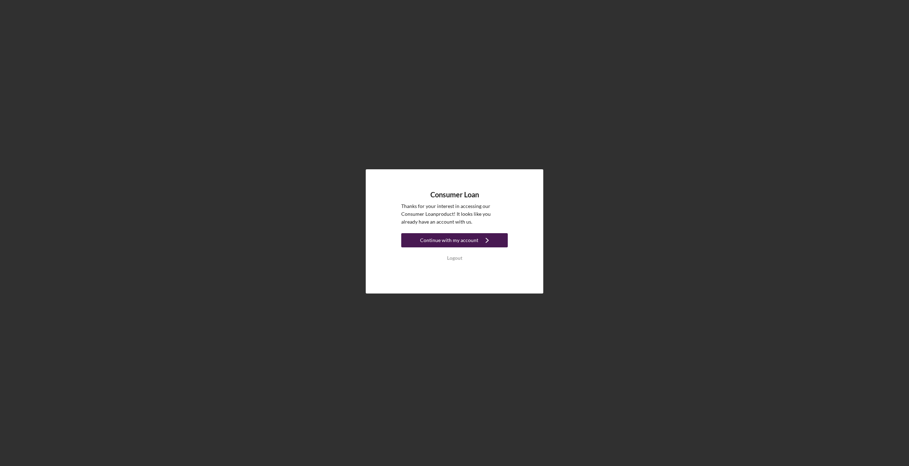
click at [468, 237] on div "Continue with my account" at bounding box center [449, 240] width 58 height 14
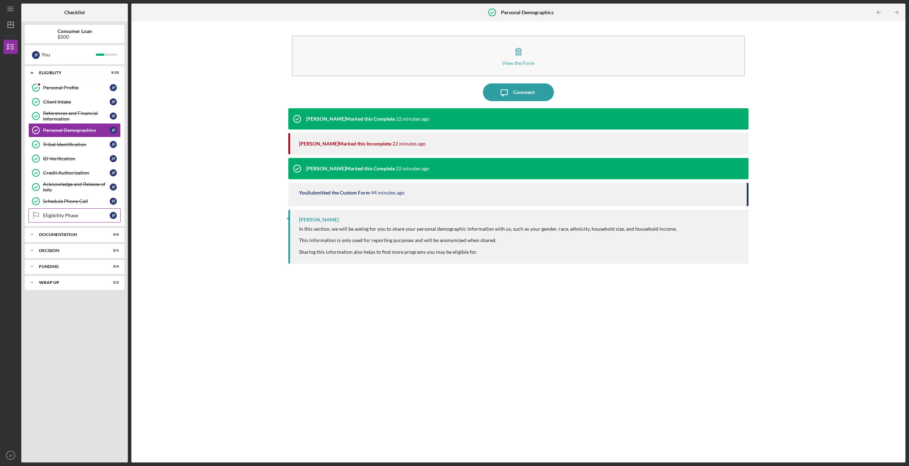
click at [79, 217] on div "Eligibility Phase" at bounding box center [76, 216] width 67 height 6
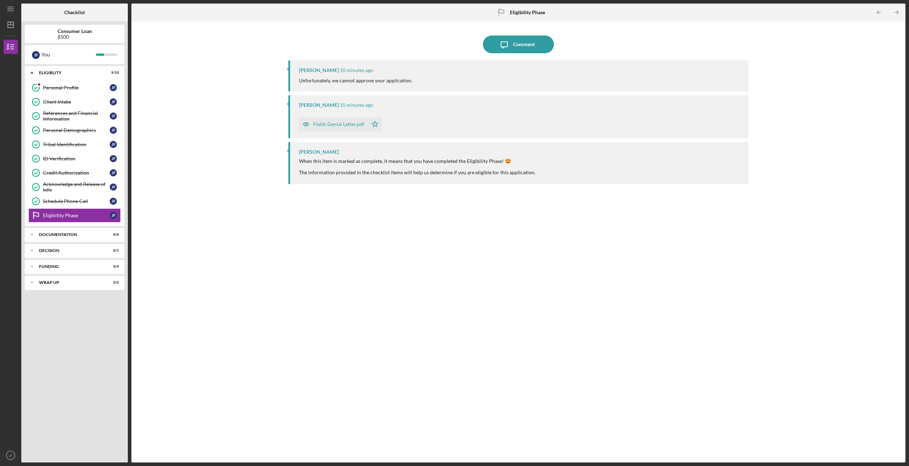
click at [328, 124] on div "Fields Denial Letter.pdf" at bounding box center [338, 124] width 51 height 6
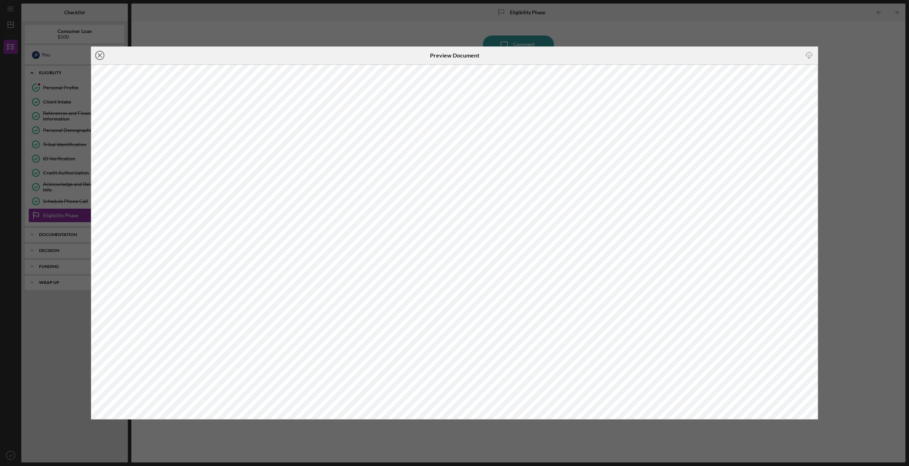
click at [99, 53] on icon "Icon/Close" at bounding box center [100, 56] width 18 height 18
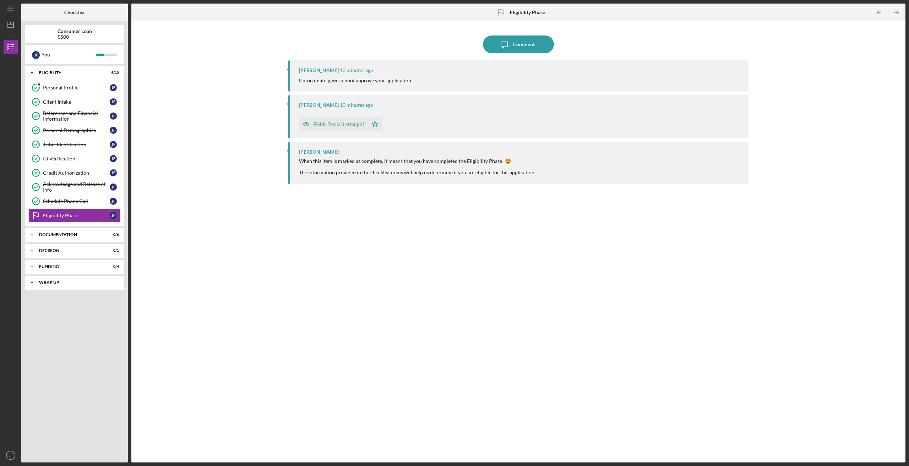
click at [60, 281] on div "Wrap up" at bounding box center [77, 282] width 76 height 4
click at [68, 235] on div "Documentation" at bounding box center [77, 235] width 76 height 4
